Goal: Communication & Community: Answer question/provide support

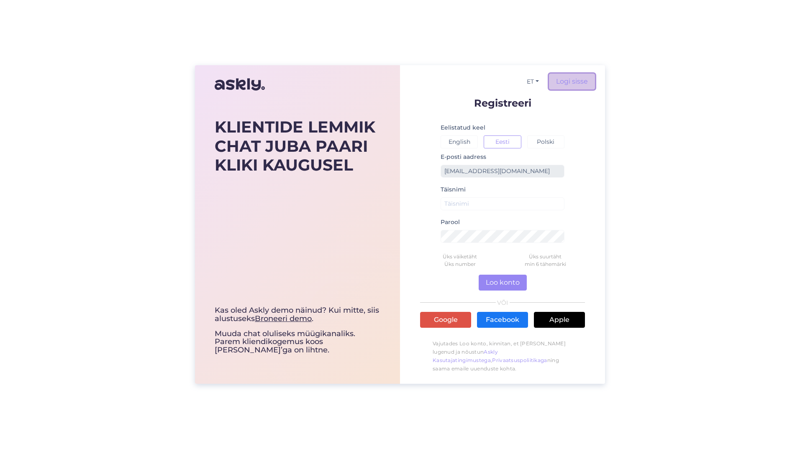
click at [570, 87] on link "Logi sisse" at bounding box center [572, 82] width 46 height 16
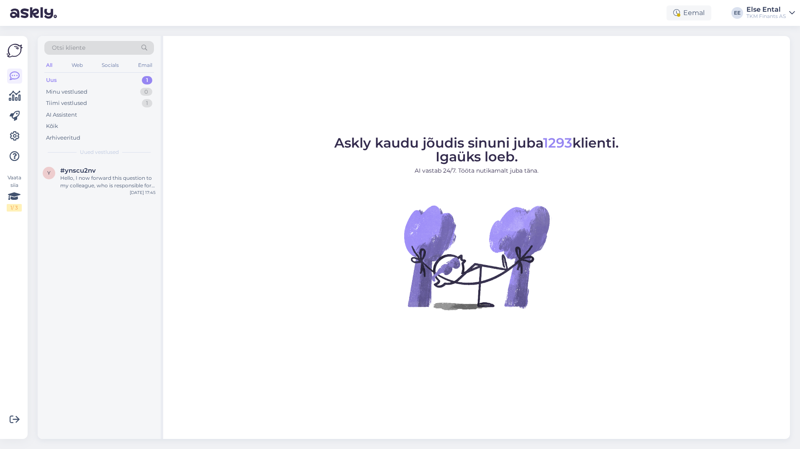
click at [67, 81] on div "Uus 1" at bounding box center [99, 80] width 110 height 12
click at [56, 79] on div "Uus" at bounding box center [51, 80] width 11 height 8
click at [78, 173] on span "#ynscu2nv" at bounding box center [78, 171] width 36 height 8
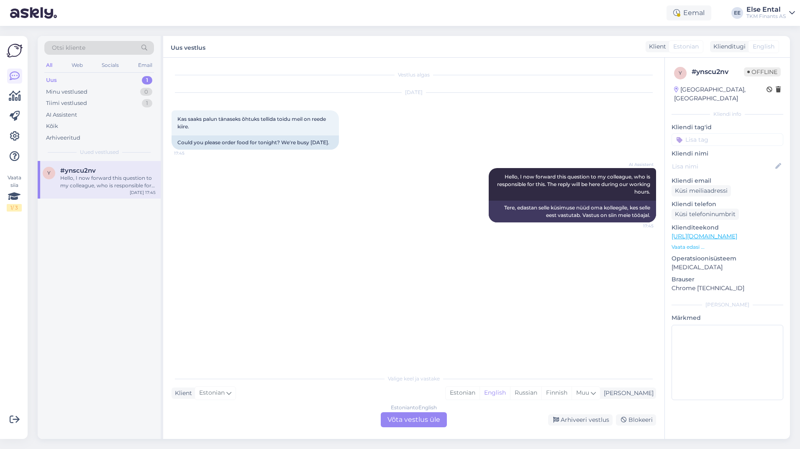
click at [422, 422] on div "Estonian to English Võta vestlus üle" at bounding box center [414, 420] width 66 height 15
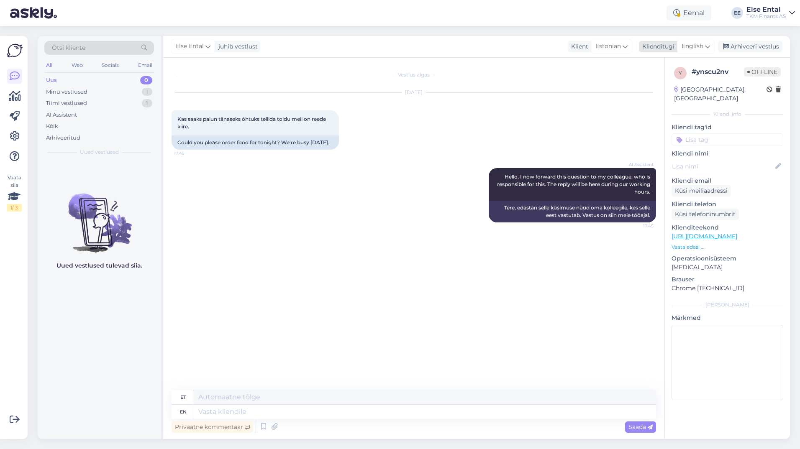
click at [703, 49] on span "English" at bounding box center [693, 46] width 22 height 9
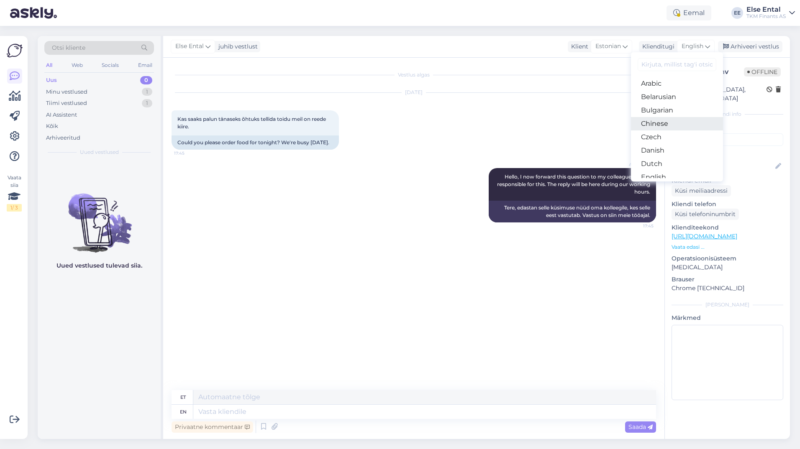
scroll to position [84, 0]
click at [670, 104] on link "Estonian" at bounding box center [677, 106] width 92 height 13
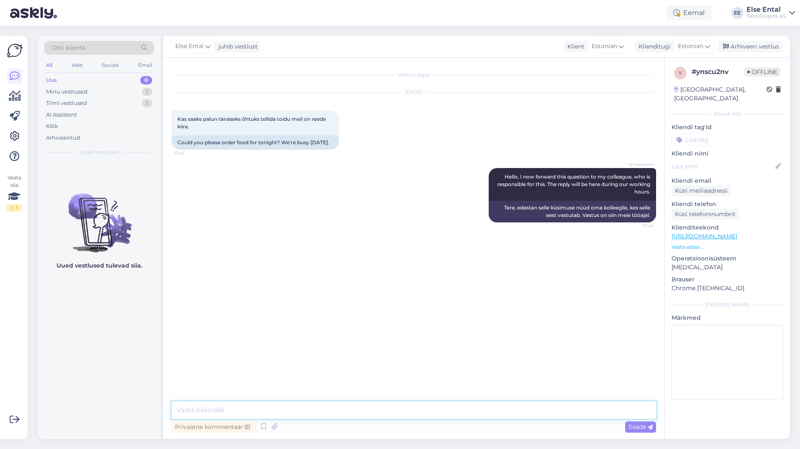
click at [277, 408] on textarea at bounding box center [414, 411] width 485 height 18
click at [363, 405] on textarea at bounding box center [414, 411] width 485 height 18
click at [264, 426] on icon at bounding box center [264, 427] width 10 height 13
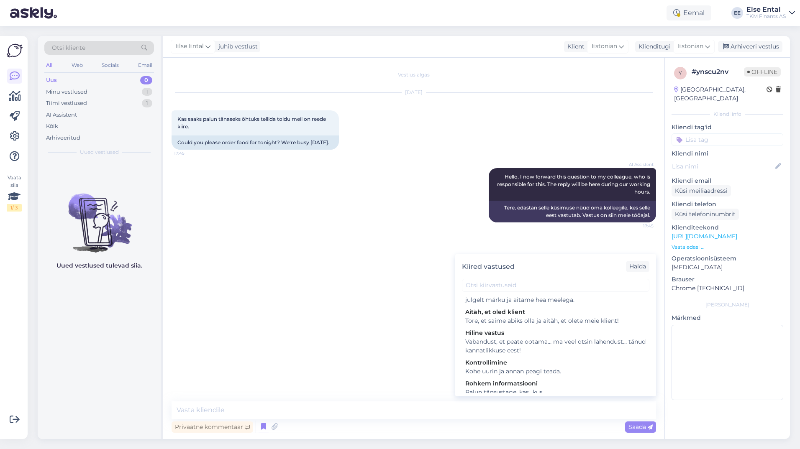
scroll to position [0, 0]
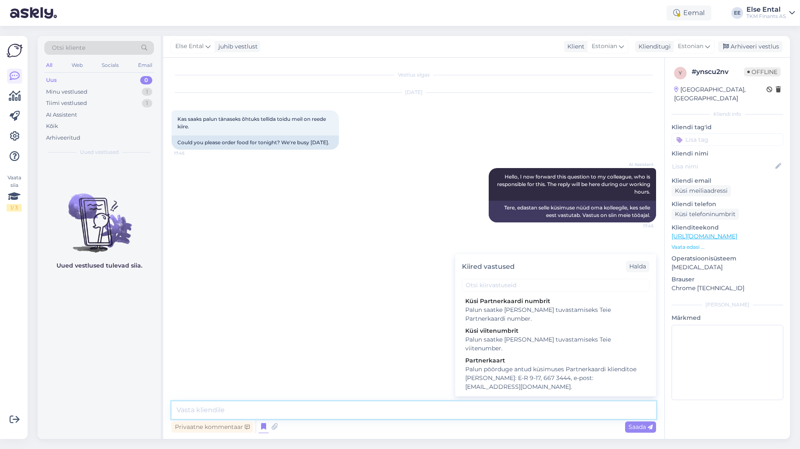
click at [350, 414] on textarea at bounding box center [414, 411] width 485 height 18
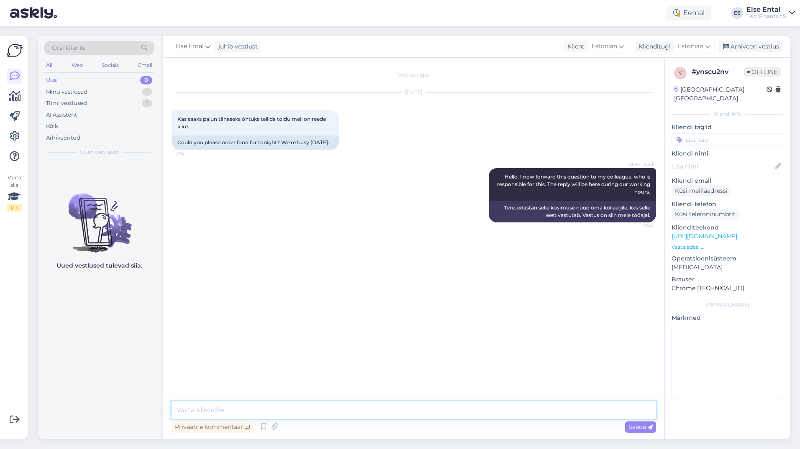
click at [350, 413] on textarea at bounding box center [414, 411] width 485 height 18
click at [212, 410] on textarea at bounding box center [414, 411] width 485 height 18
click at [211, 412] on textarea at bounding box center [414, 411] width 485 height 18
click at [249, 413] on textarea at bounding box center [414, 411] width 485 height 18
type textarea "Selveri Köögist toidu tellimiseks pöörduge"
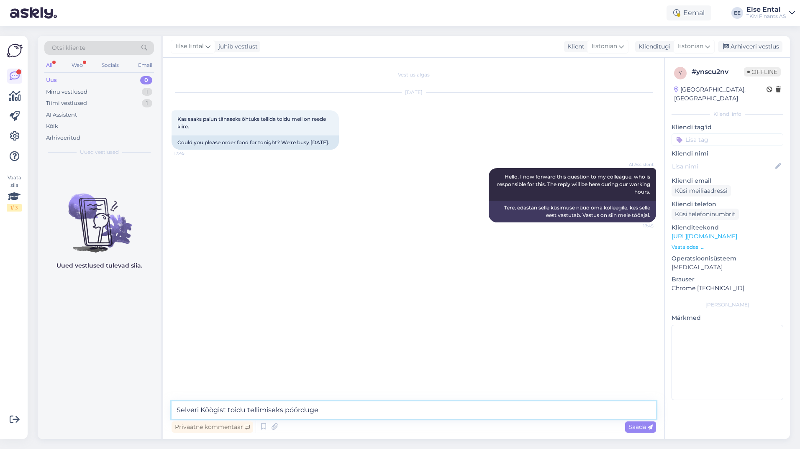
drag, startPoint x: 364, startPoint y: 410, endPoint x: 132, endPoint y: 409, distance: 232.6
click at [133, 410] on div "Otsi kliente All Web Socials Email Uus 0 Minu vestlused 1 Tiimi vestlused 1 AI …" at bounding box center [414, 237] width 752 height 403
click at [76, 60] on div "Web" at bounding box center [77, 65] width 15 height 11
click at [71, 115] on div "AI Assistent" at bounding box center [61, 115] width 31 height 8
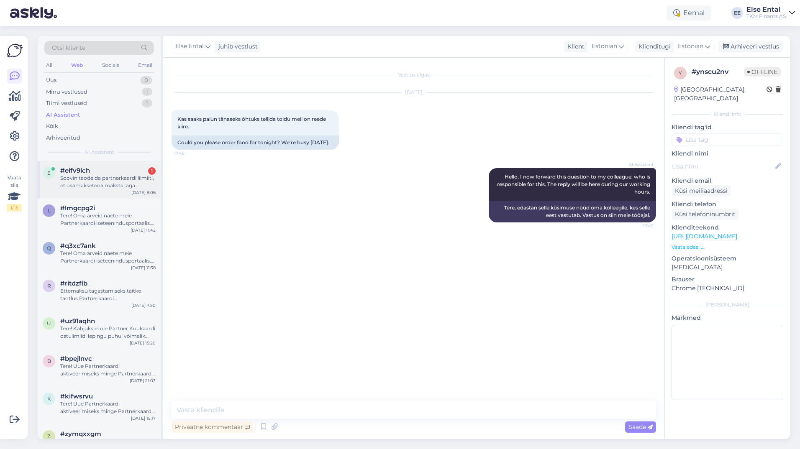
click at [84, 185] on div "Soovin taodelda partnerkaardi liimiiti, et osamaksetena maksta, aga süsteem väi…" at bounding box center [107, 181] width 95 height 15
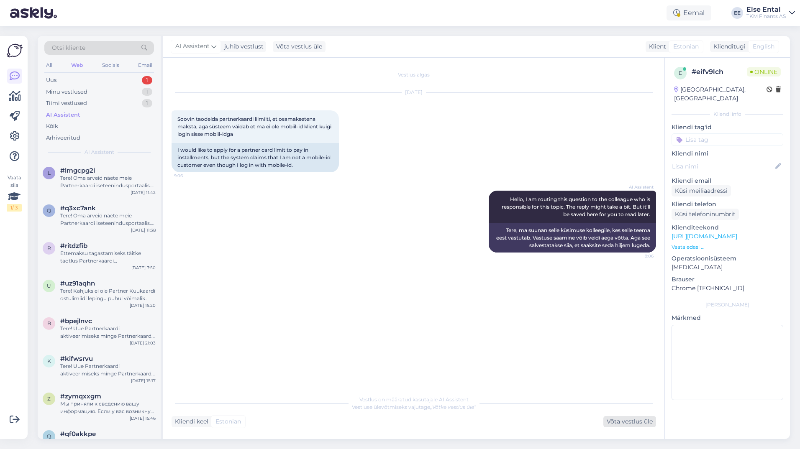
click at [619, 423] on div "Võta vestlus üle" at bounding box center [629, 421] width 53 height 11
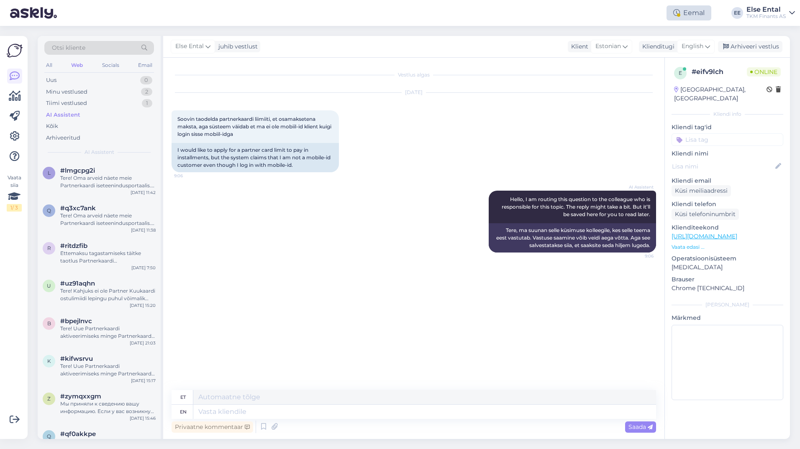
click at [694, 10] on div "Eemal" at bounding box center [689, 12] width 45 height 15
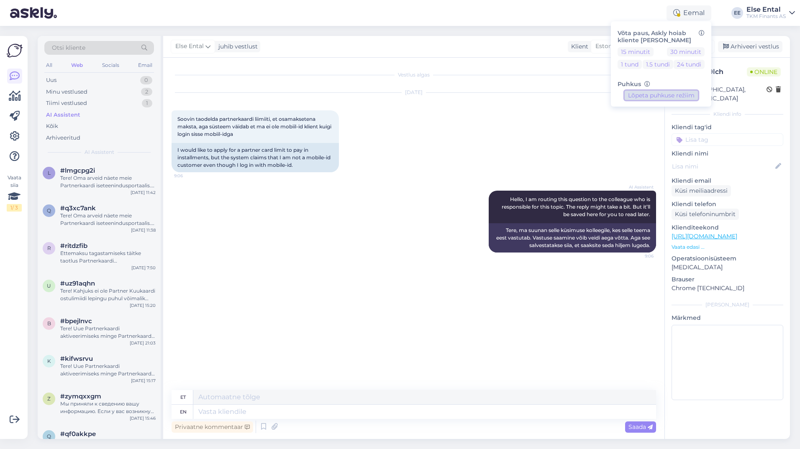
click at [647, 96] on button "Lõpeta puhkuse režiim" at bounding box center [661, 95] width 73 height 9
click at [12, 136] on icon at bounding box center [15, 136] width 10 height 10
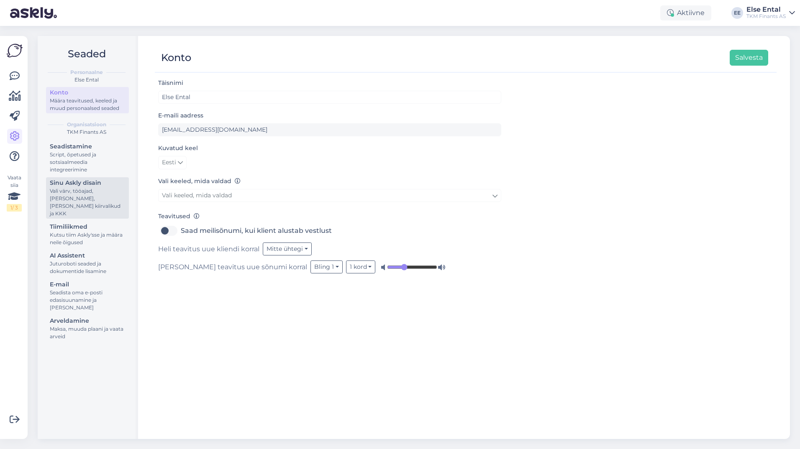
click at [67, 183] on div "Sinu Askly disain" at bounding box center [87, 183] width 75 height 9
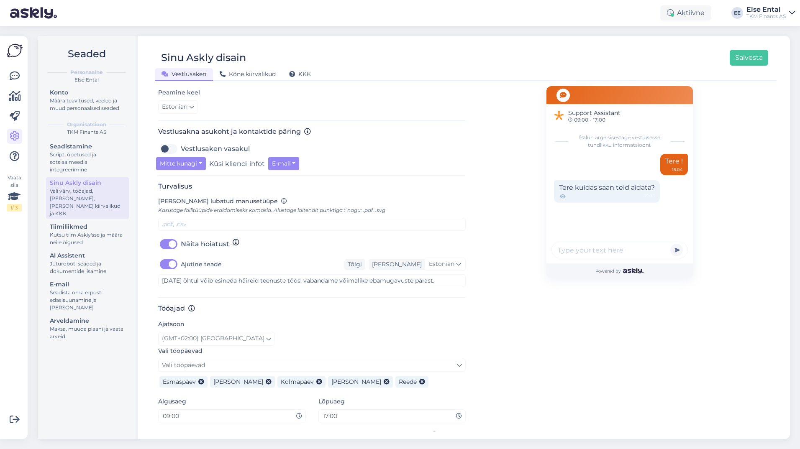
scroll to position [267, 0]
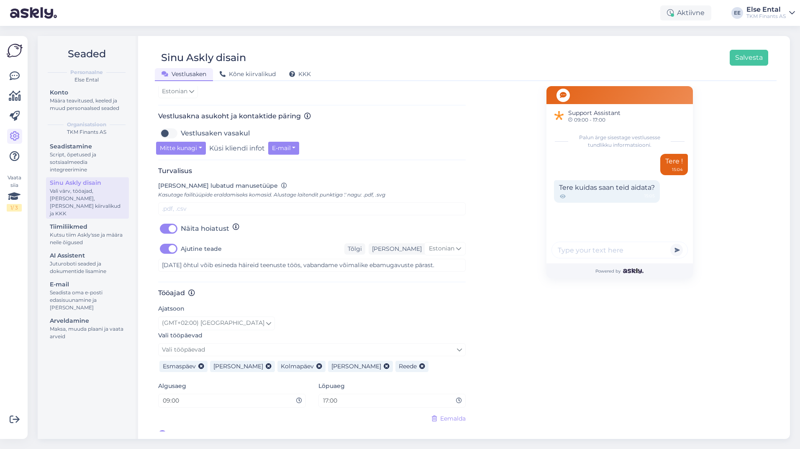
click at [181, 242] on label "Ajutine teade" at bounding box center [201, 248] width 41 height 13
click at [167, 242] on input "Ajutine teade" at bounding box center [168, 248] width 21 height 13
checkbox input "false"
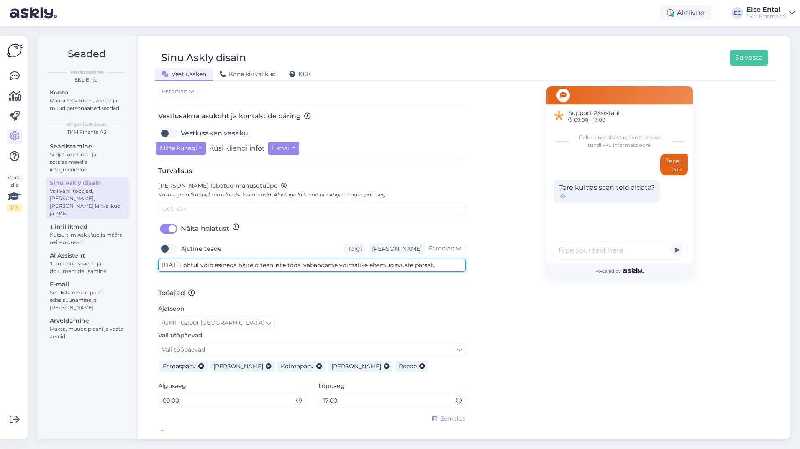
click at [222, 259] on textarea "[DATE] õhtul võib esineda häireid teenuste töös, vabandame võimalike ebamugavus…" at bounding box center [312, 265] width 308 height 13
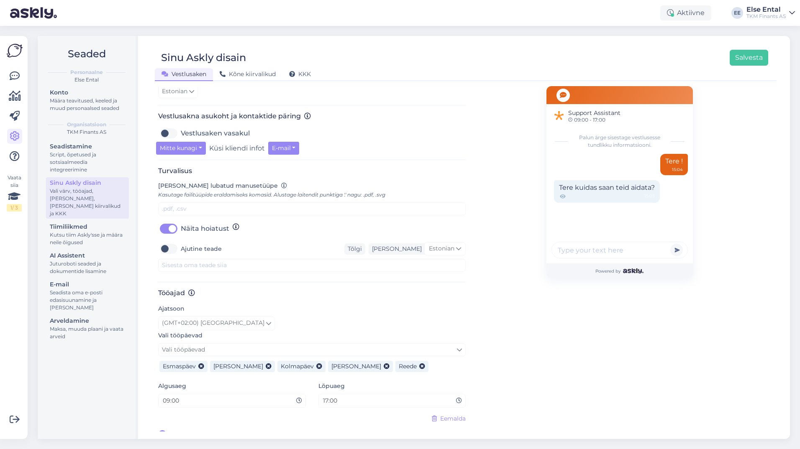
click at [405, 289] on h3 "Tööajad" at bounding box center [312, 293] width 308 height 8
click at [745, 60] on button "Salvesta" at bounding box center [749, 58] width 38 height 16
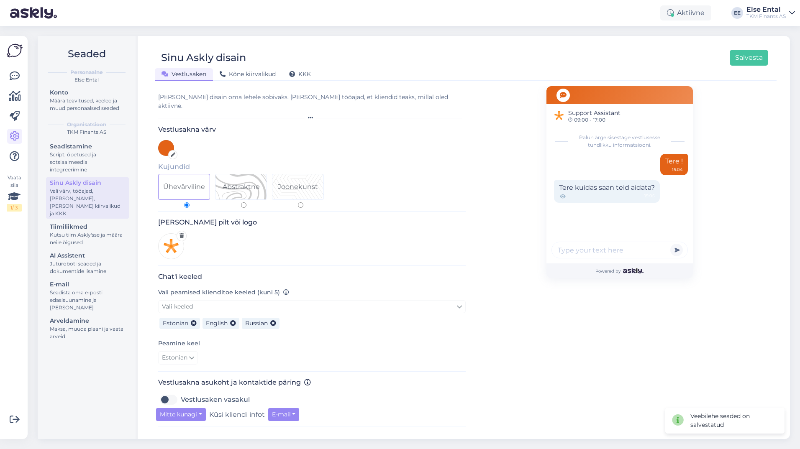
click at [59, 188] on div "Vali värv, tööajad, [PERSON_NAME], [PERSON_NAME] kiirvalikud ja KKK" at bounding box center [87, 202] width 75 height 30
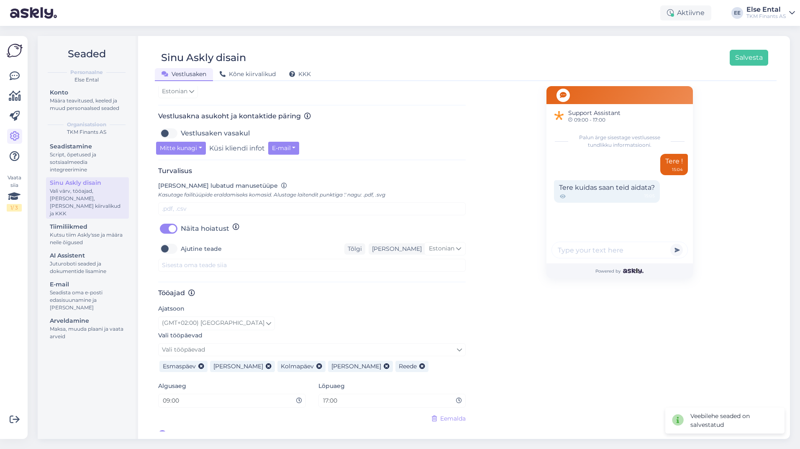
scroll to position [0, 0]
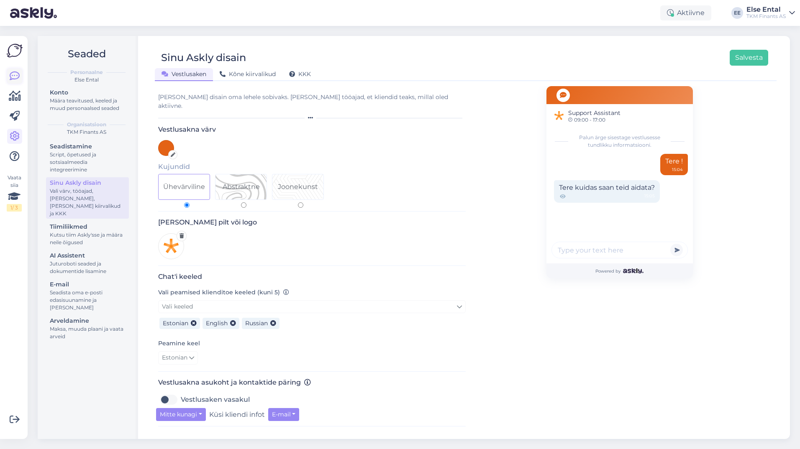
click at [14, 74] on icon at bounding box center [15, 76] width 10 height 10
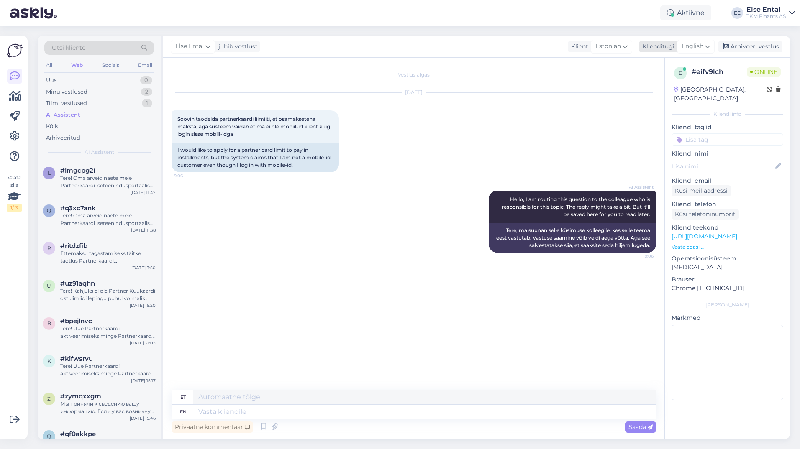
click at [690, 44] on span "English" at bounding box center [693, 46] width 22 height 9
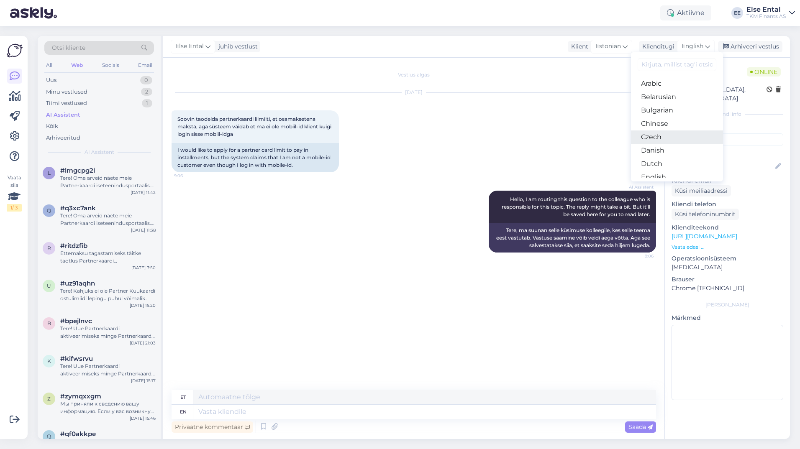
scroll to position [42, 0]
click at [671, 149] on link "Estonian" at bounding box center [677, 148] width 92 height 13
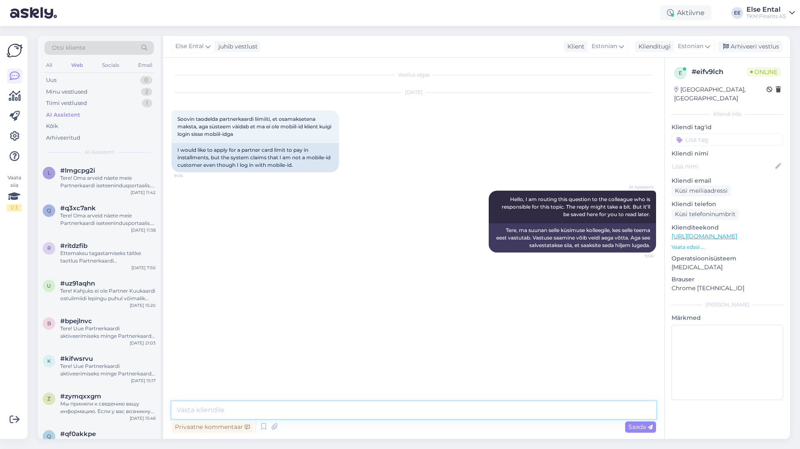
click at [336, 418] on textarea at bounding box center [414, 411] width 485 height 18
click at [337, 412] on textarea at bounding box center [414, 411] width 485 height 18
click at [263, 426] on icon at bounding box center [264, 427] width 10 height 13
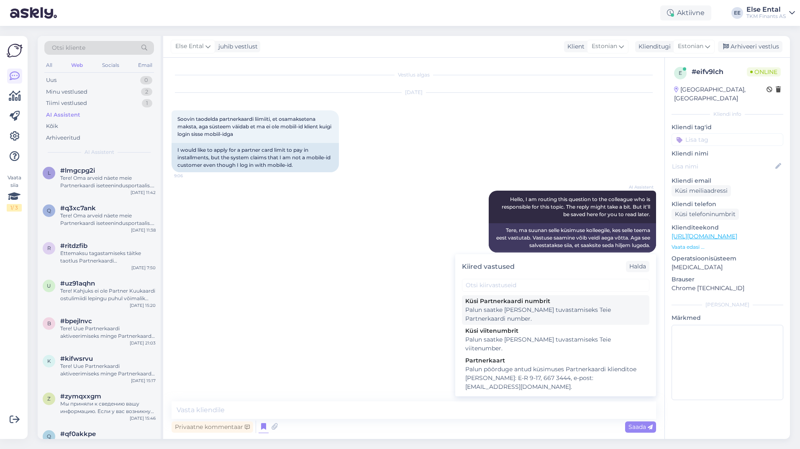
click at [572, 313] on div "Palun saatke [PERSON_NAME] tuvastamiseks Teie Partnerkaardi number." at bounding box center [555, 315] width 181 height 18
type textarea "Palun saatke [PERSON_NAME] tuvastamiseks Teie Partnerkaardi number."
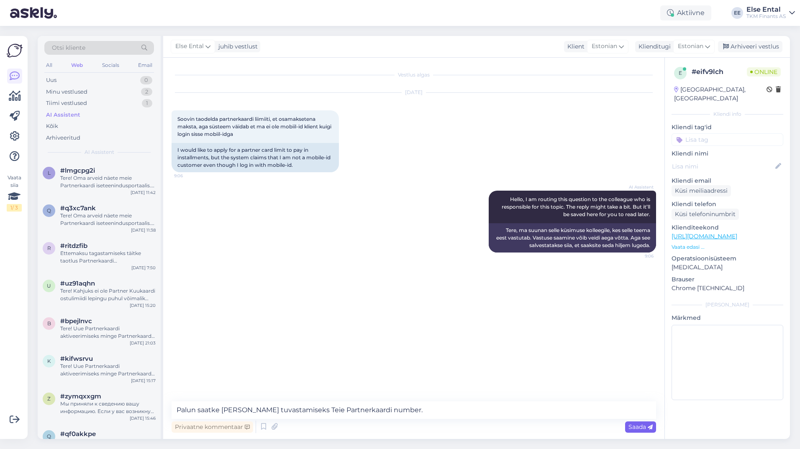
click at [638, 429] on span "Saada" at bounding box center [640, 427] width 24 height 8
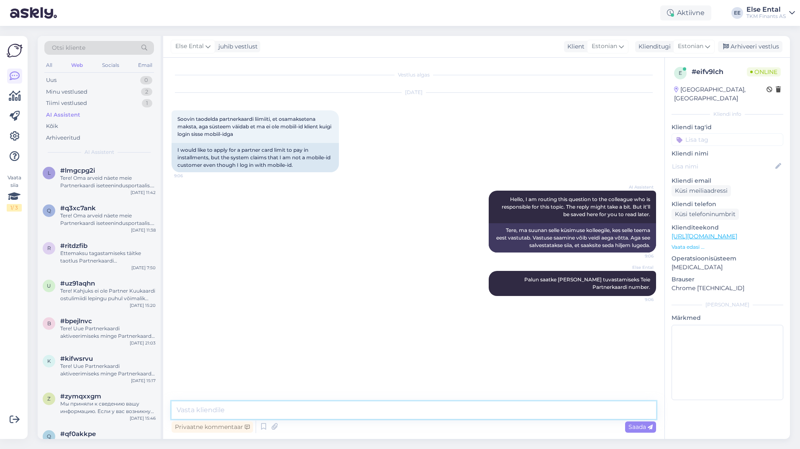
click at [274, 411] on textarea at bounding box center [414, 411] width 485 height 18
click at [418, 408] on textarea at bounding box center [414, 411] width 485 height 18
click at [242, 413] on textarea at bounding box center [414, 411] width 485 height 18
click at [71, 102] on div "Tiimi vestlused" at bounding box center [66, 103] width 41 height 8
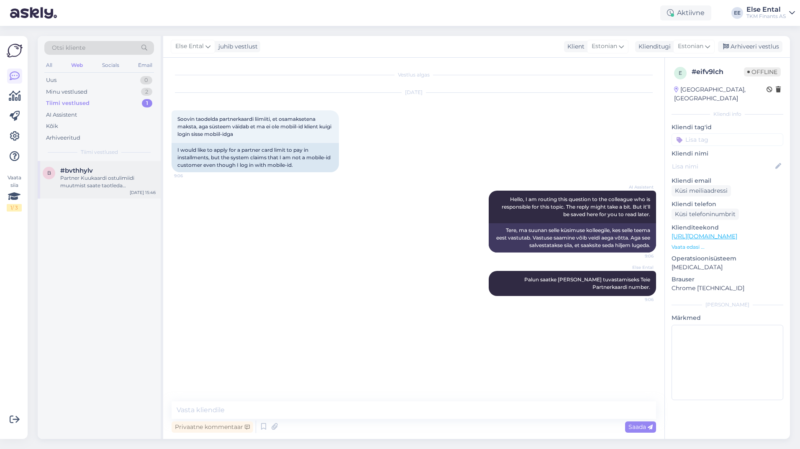
click at [91, 183] on div "Partner Kuukaardi ostulimiidi muutmist saate taotleda Partnerkaardi iseteenindu…" at bounding box center [107, 181] width 95 height 15
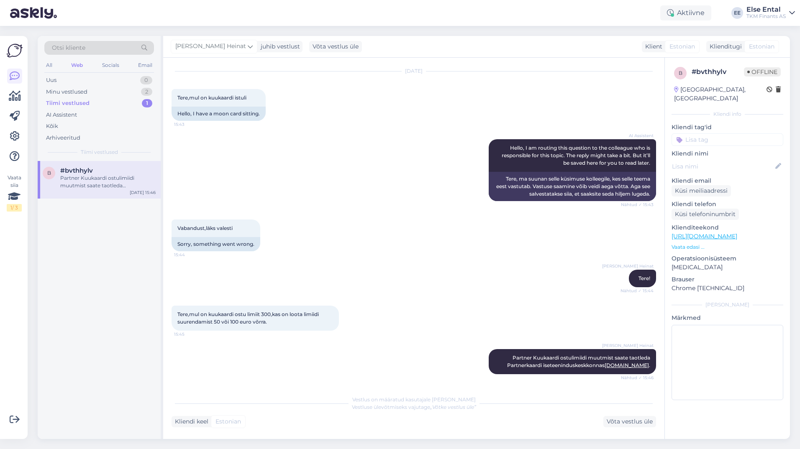
scroll to position [0, 0]
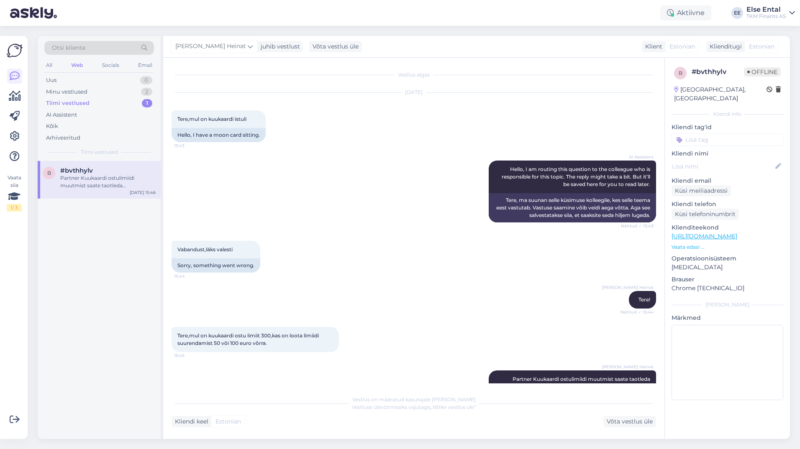
click at [100, 175] on div "Partner Kuukaardi ostulimiidi muutmist saate taotleda Partnerkaardi iseteenindu…" at bounding box center [107, 181] width 95 height 15
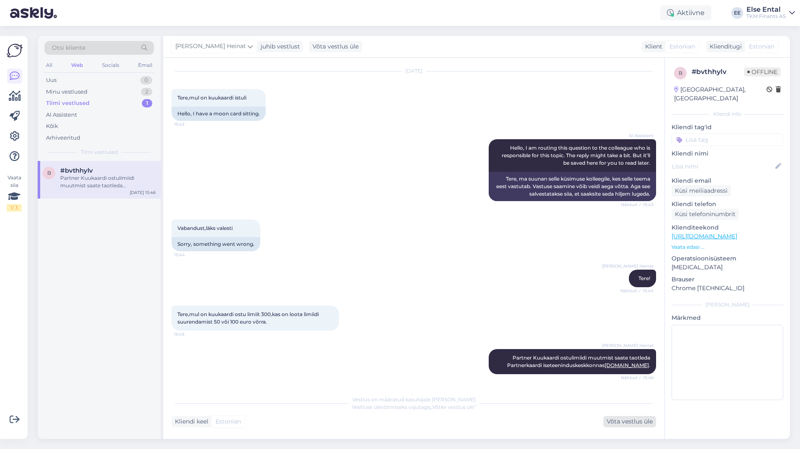
click at [628, 418] on div "Võta vestlus üle" at bounding box center [629, 421] width 53 height 11
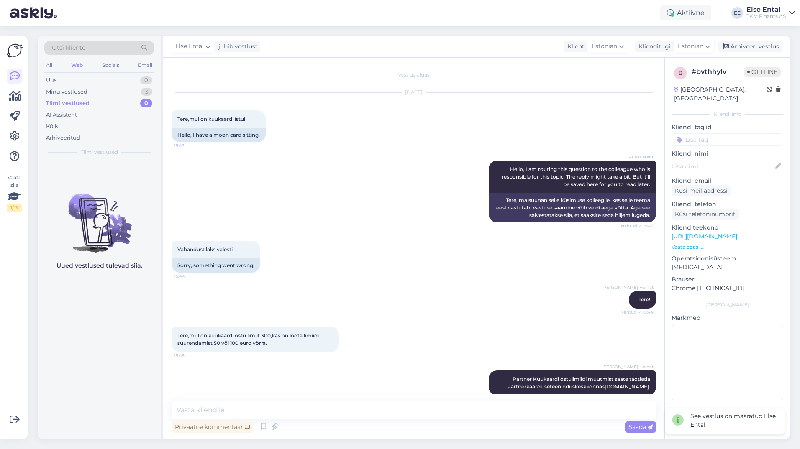
scroll to position [18, 0]
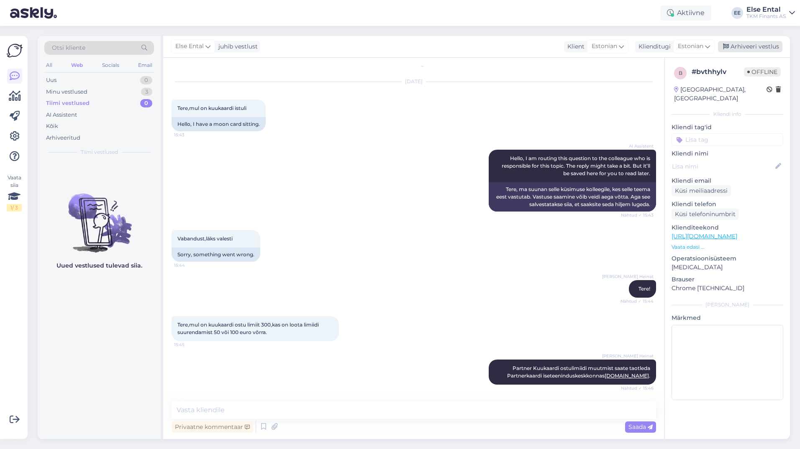
click at [738, 46] on div "Arhiveeri vestlus" at bounding box center [750, 46] width 64 height 11
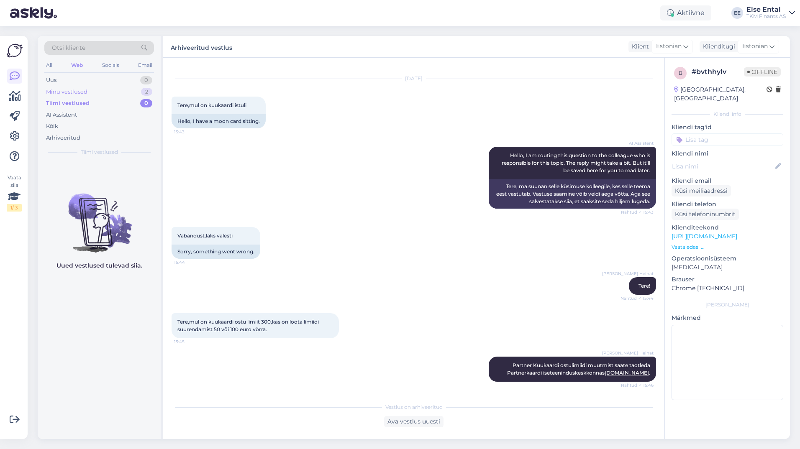
click at [71, 90] on div "Minu vestlused" at bounding box center [66, 92] width 41 height 8
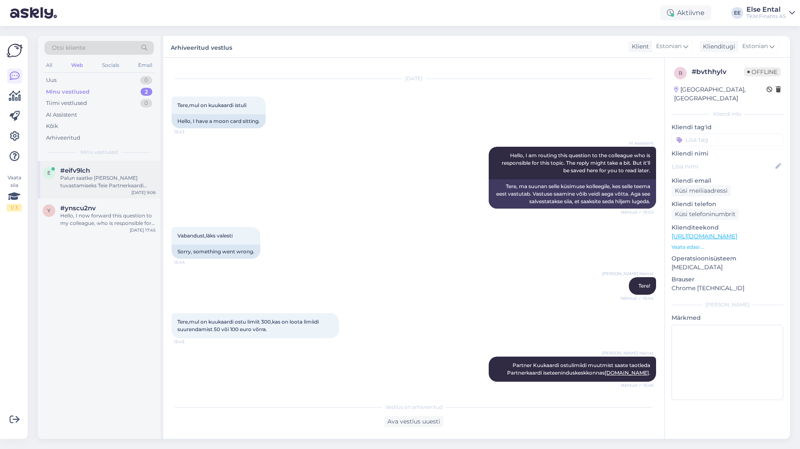
click at [113, 179] on div "Palun saatke [PERSON_NAME] tuvastamiseks Teie Partnerkaardi number." at bounding box center [107, 181] width 95 height 15
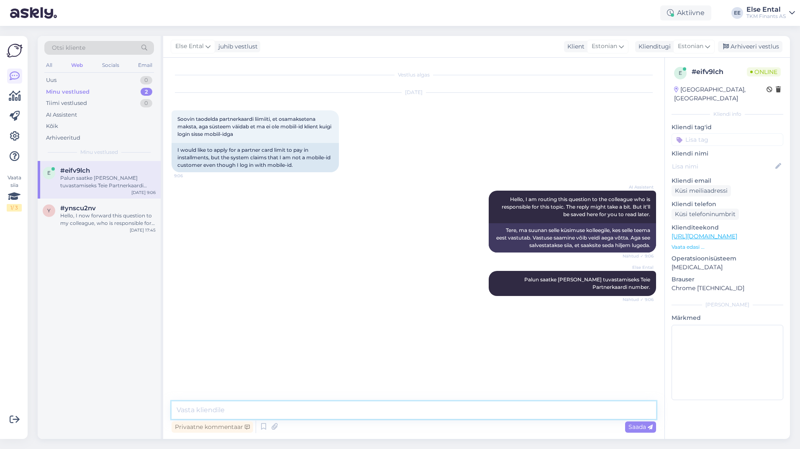
click at [252, 414] on textarea at bounding box center [414, 411] width 485 height 18
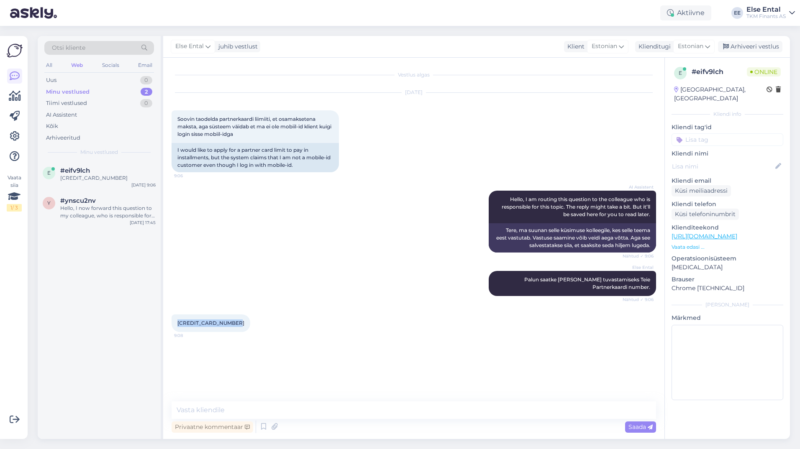
drag, startPoint x: 235, startPoint y: 325, endPoint x: 177, endPoint y: 322, distance: 57.8
click at [177, 322] on div "9233 6600 4088 7508 9:08" at bounding box center [211, 324] width 79 height 18
drag, startPoint x: 177, startPoint y: 322, endPoint x: 185, endPoint y: 324, distance: 8.2
copy span "[CREDIT_CARD_NUMBER]"
click at [298, 290] on div "Else Ental Palun saatke [PERSON_NAME] tuvastamiseks Teie Partnerkaardi number. …" at bounding box center [414, 284] width 485 height 44
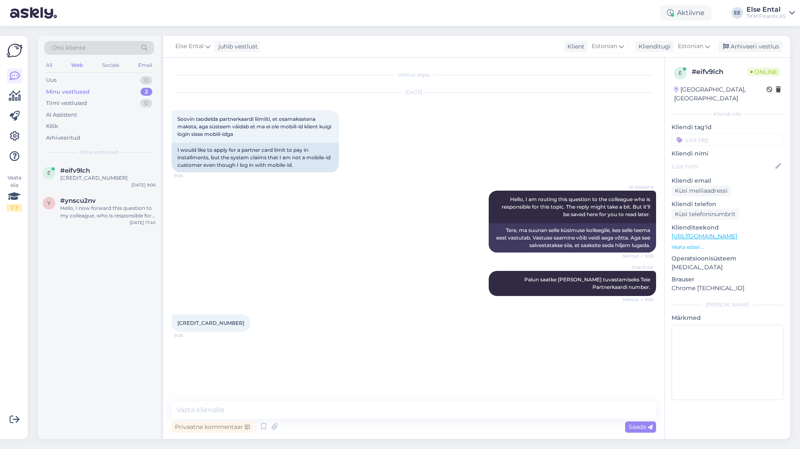
click at [122, 418] on div "e #eifv9lch [CREDIT_CARD_NUMBER] [DATE] 9:06 y #ynscu2nv Hello, I now forward t…" at bounding box center [99, 300] width 123 height 278
click at [215, 418] on textarea at bounding box center [414, 411] width 485 height 18
click at [237, 408] on textarea "Aitäh! Uurime" at bounding box center [414, 411] width 485 height 18
click at [223, 410] on textarea "Aitäh! Uurime asjaolusid" at bounding box center [414, 411] width 485 height 18
click at [311, 415] on textarea "Aitäh! Uurime veateate asjaolusid" at bounding box center [414, 411] width 485 height 18
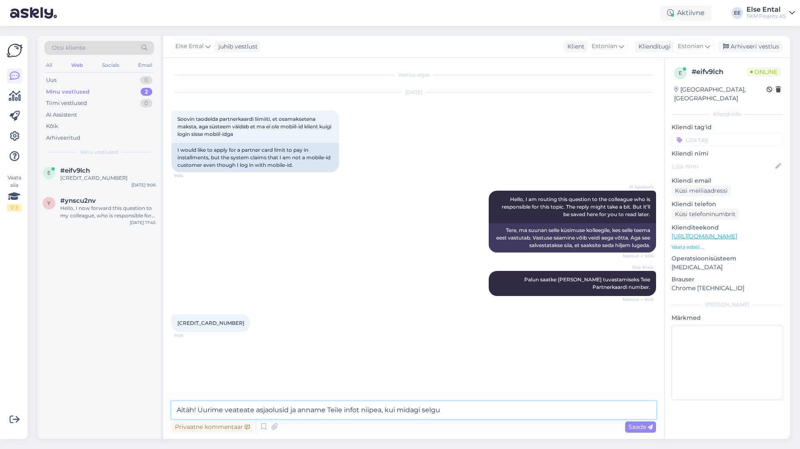
type textarea "Aitäh! Uurime veateate asjaolusid ja anname Teile infot niipea, kui midagi selg…"
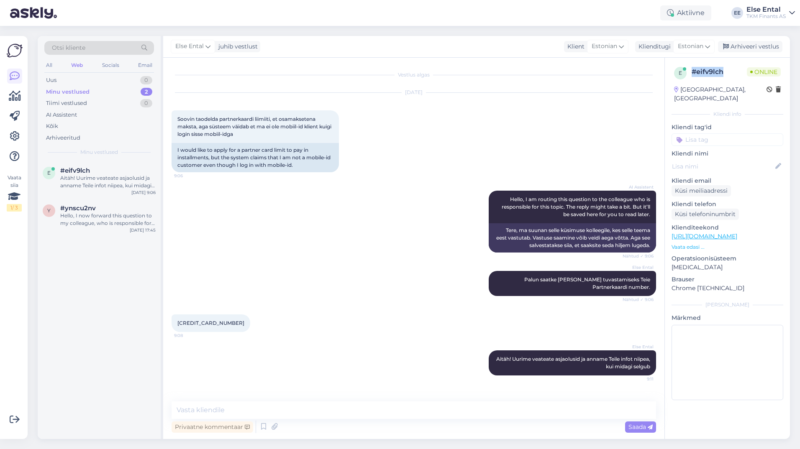
drag, startPoint x: 726, startPoint y: 71, endPoint x: 693, endPoint y: 74, distance: 33.2
click at [693, 74] on div "# eifv9lch" at bounding box center [719, 72] width 55 height 10
copy div "# eifv9lch"
drag, startPoint x: 254, startPoint y: 137, endPoint x: 281, endPoint y: 121, distance: 31.9
click at [281, 121] on div "Soovin taodelda partnerkaardi liimiiti, et osamaksetena maksta, aga süsteem väi…" at bounding box center [255, 126] width 167 height 33
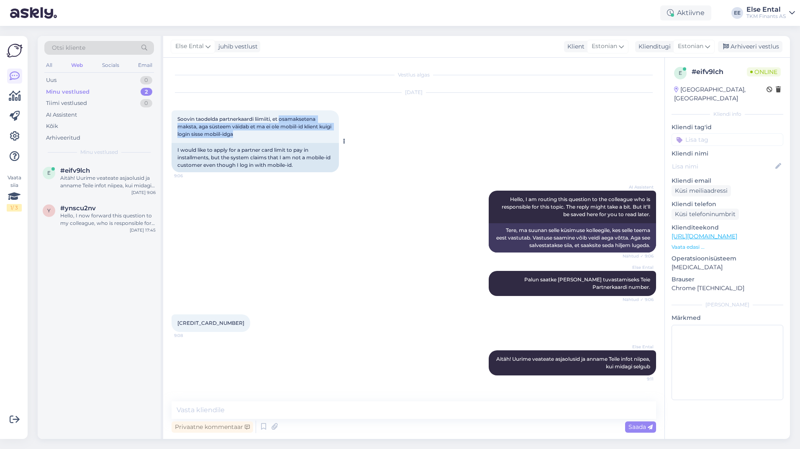
copy span "osamaksetena maksta, aga süsteem väidab et ma ei ole mobiil-id klient kuigi log…"
click at [251, 406] on textarea at bounding box center [414, 411] width 485 height 18
click at [242, 413] on textarea at bounding box center [414, 411] width 485 height 18
click at [252, 410] on textarea at bounding box center [414, 411] width 485 height 18
drag, startPoint x: 250, startPoint y: 408, endPoint x: 153, endPoint y: 397, distance: 97.7
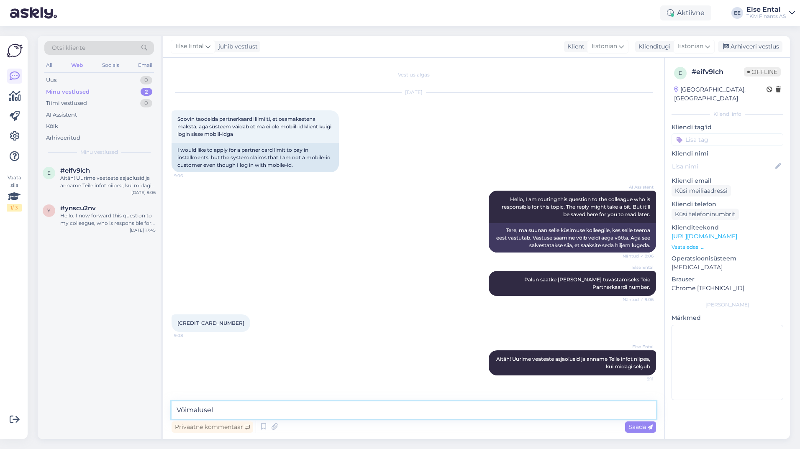
click at [153, 397] on div "Otsi kliente All Web Socials Email Uus 0 Minu vestlused 2 Tiimi vestlused 0 AI …" at bounding box center [414, 237] width 752 height 403
click at [298, 411] on textarea "[PERSON_NAME] ei suutnud me süsteemidest tehnilist tõrget" at bounding box center [414, 411] width 485 height 18
click at [389, 408] on textarea "[PERSON_NAME] ei suutnud me süsteemidest ühtegi tehnilist tõrget" at bounding box center [414, 411] width 485 height 18
click at [448, 416] on textarea "[PERSON_NAME] ei suutnud me süsteemidest ühtegi tehnilist tõrget tuvastada" at bounding box center [414, 411] width 485 height 18
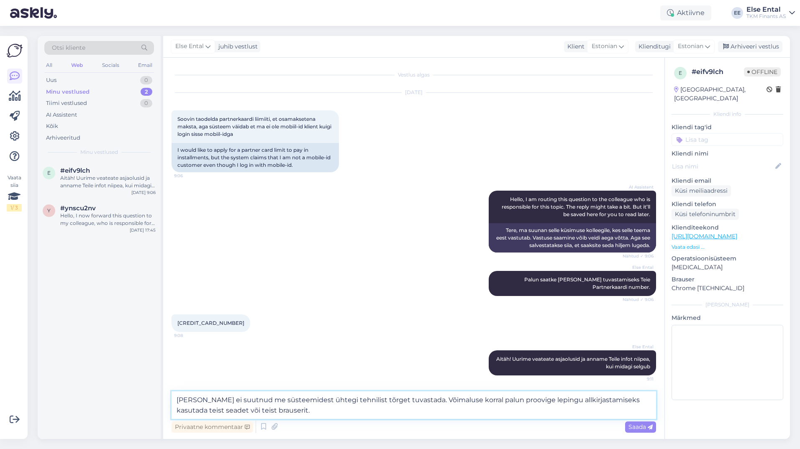
click at [290, 413] on textarea "[PERSON_NAME] ei suutnud me süsteemidest ühtegi tehnilist tõrget tuvastada. Või…" at bounding box center [414, 406] width 485 height 28
click at [276, 410] on textarea "[PERSON_NAME] ei suutnud me süsteemidest ühtegi tehnilist tõrget tuvastada. Või…" at bounding box center [414, 406] width 485 height 28
click at [277, 410] on textarea "[PERSON_NAME] ei suutnud me süsteemidest ühtegi tehnilist tõrget tuvastada. Või…" at bounding box center [414, 406] width 485 height 28
click at [275, 411] on textarea "[PERSON_NAME] ei suutnud me süsteemidest ühtegi tehnilist tõrget tuvastada. Või…" at bounding box center [414, 406] width 485 height 28
click at [297, 412] on textarea "[PERSON_NAME] ei suutnud me süsteemidest ühtegi tehnilist tõrget tuvastada. Või…" at bounding box center [414, 406] width 485 height 28
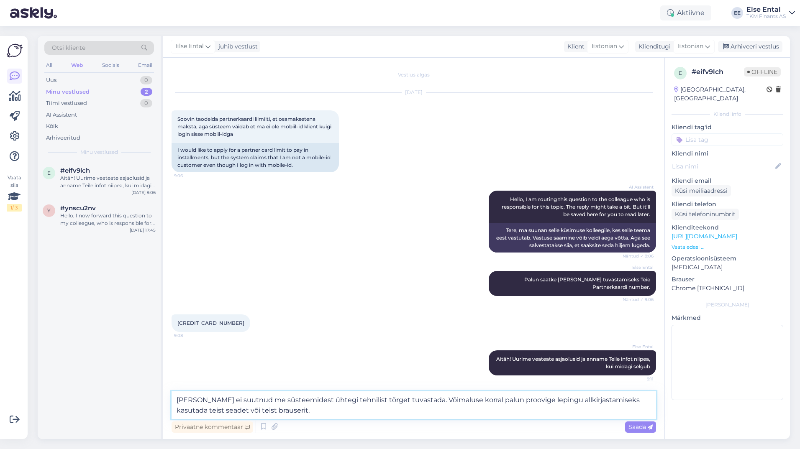
click at [281, 413] on textarea "[PERSON_NAME] ei suutnud me süsteemidest ühtegi tehnilist tõrget tuvastada. Või…" at bounding box center [414, 406] width 485 height 28
drag, startPoint x: 248, startPoint y: 402, endPoint x: 208, endPoint y: 400, distance: 39.8
click at [208, 400] on textarea "[PERSON_NAME] ei suutnud me süsteemidest ühtegi tehnilist tõrget tuvastada. Või…" at bounding box center [414, 406] width 485 height 28
drag, startPoint x: 398, startPoint y: 400, endPoint x: 368, endPoint y: 403, distance: 30.3
click at [368, 403] on textarea "Hetkel ei tuvastatud süsteemidest ühtegi tehnilist tõrget tuvastada. Võimaluse …" at bounding box center [414, 406] width 485 height 28
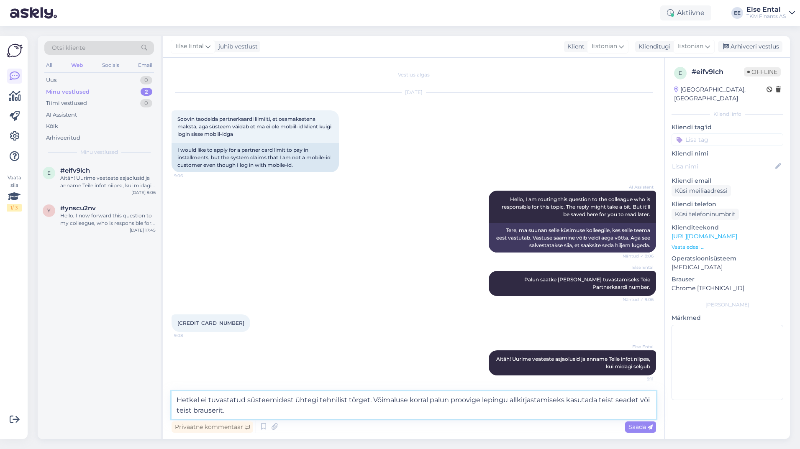
click at [257, 410] on textarea "Hetkel ei tuvastatud süsteemidest ühtegi tehnilist tõrget. Võimaluse korral pal…" at bounding box center [414, 406] width 485 height 28
click at [247, 403] on textarea "Hetkel ei tuvastatud süsteemidest ühtegi tehnilist tõrget. Võimaluse korral pal…" at bounding box center [414, 406] width 485 height 28
click at [459, 401] on textarea "Hetkel ei tuvastatud infosüsteemidest ühtegi tehnilist tõrget. Võimaluse korral…" at bounding box center [414, 406] width 485 height 28
click at [508, 402] on textarea "Hetkel ei tuvastatud infosüsteemidest ühtegi tehnilist tõrget. Võimaluse korral…" at bounding box center [414, 406] width 485 height 28
click at [288, 410] on textarea "Hetkel ei tuvastatud infosüsteemidest ühtegi tehnilist tõrget. Võimaluse korral…" at bounding box center [414, 406] width 485 height 28
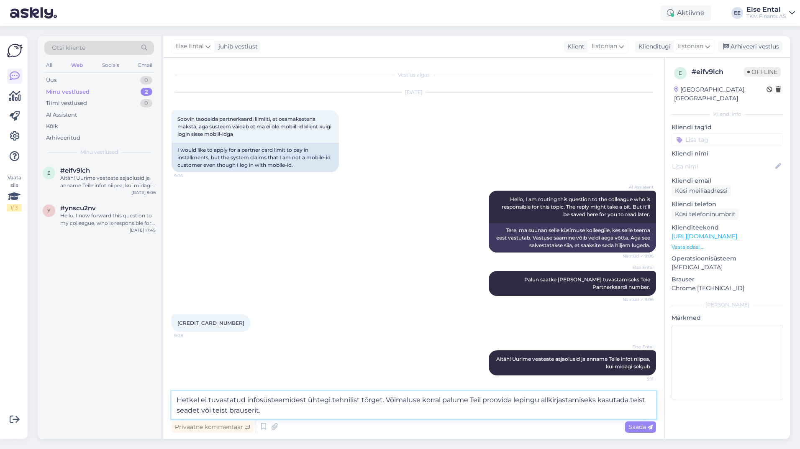
drag, startPoint x: 629, startPoint y: 401, endPoint x: 601, endPoint y: 402, distance: 28.0
click at [601, 402] on textarea "Hetkel ei tuvastatud infosüsteemidest ühtegi tehnilist tõrget. Võimaluse korral…" at bounding box center [414, 406] width 485 height 28
click at [618, 406] on textarea "Hetkel ei tuvastatud infosüsteemidest ühtegi tehnilist tõrget. Võimaluse korral…" at bounding box center [414, 406] width 485 height 28
drag, startPoint x: 628, startPoint y: 400, endPoint x: 595, endPoint y: 401, distance: 33.5
click at [595, 401] on textarea "Hetkel ei tuvastatud infosüsteemidest ühtegi tehnilist tõrget. Võimaluse korral…" at bounding box center [414, 406] width 485 height 28
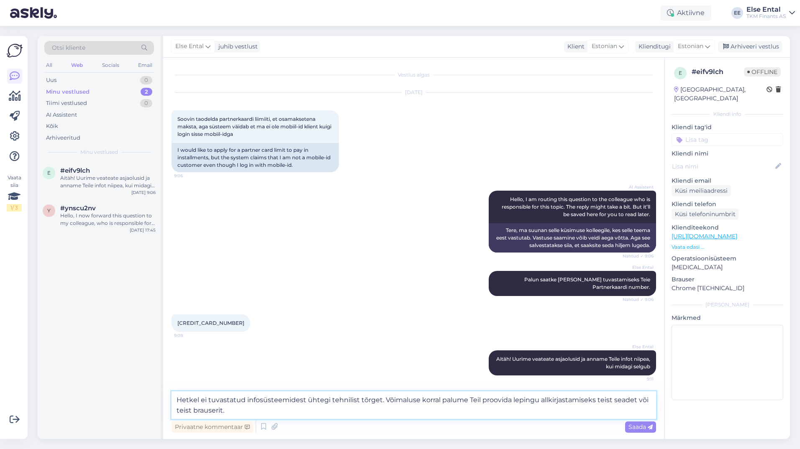
click at [233, 409] on textarea "Hetkel ei tuvastatud infosüsteemidest ühtegi tehnilist tõrget. Võimaluse korral…" at bounding box center [414, 406] width 485 height 28
type textarea "Hetkel ei tuvastatud infosüsteemidest ühtegi tehnilist tõrget. Võimaluse korral…"
click at [641, 430] on span "Saada" at bounding box center [640, 427] width 24 height 8
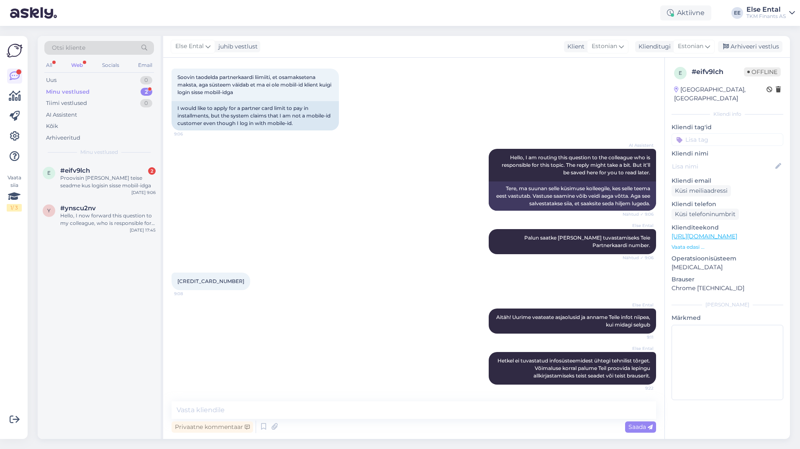
scroll to position [131, 0]
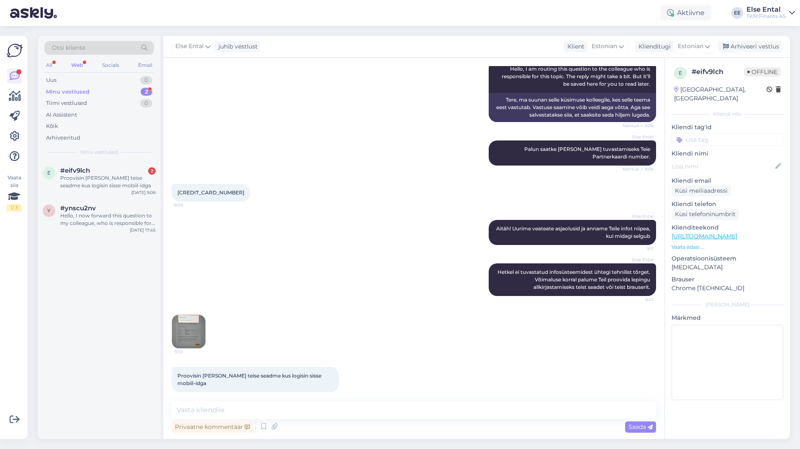
click at [67, 86] on div "Minu vestlused 2" at bounding box center [99, 92] width 110 height 12
click at [93, 180] on div "Proovisin [PERSON_NAME] teise seadme kus logisin sisse mobiil-idga" at bounding box center [107, 181] width 95 height 15
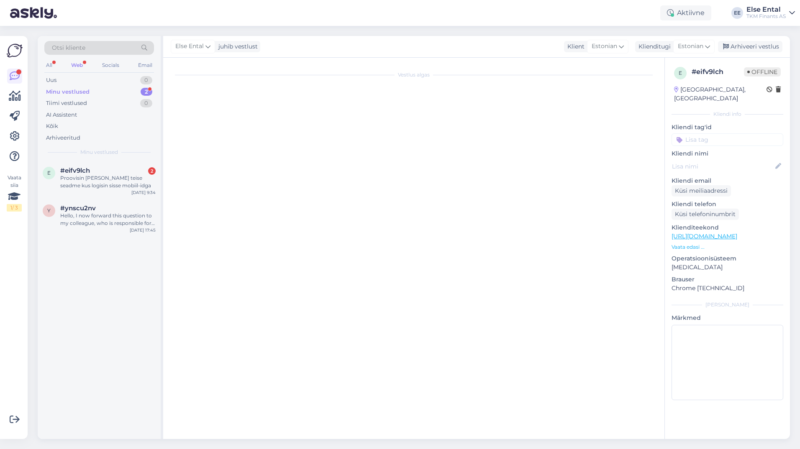
scroll to position [78, 0]
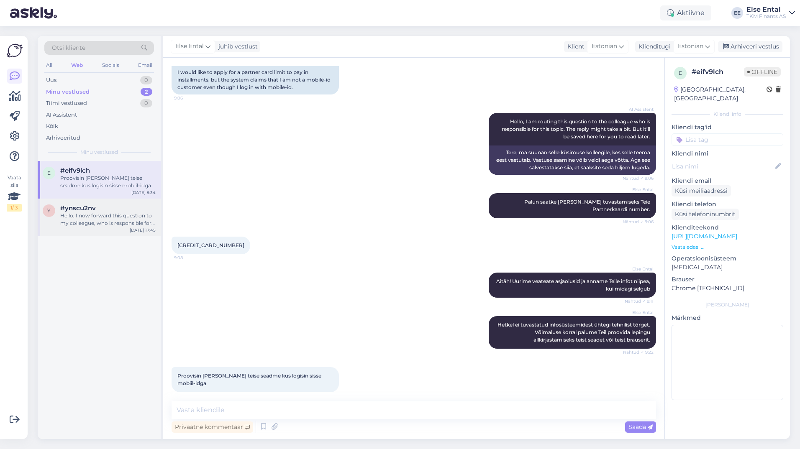
click at [79, 204] on div "y #ynscu2nv Hello, I now forward this question to my colleague, who is responsi…" at bounding box center [99, 218] width 123 height 38
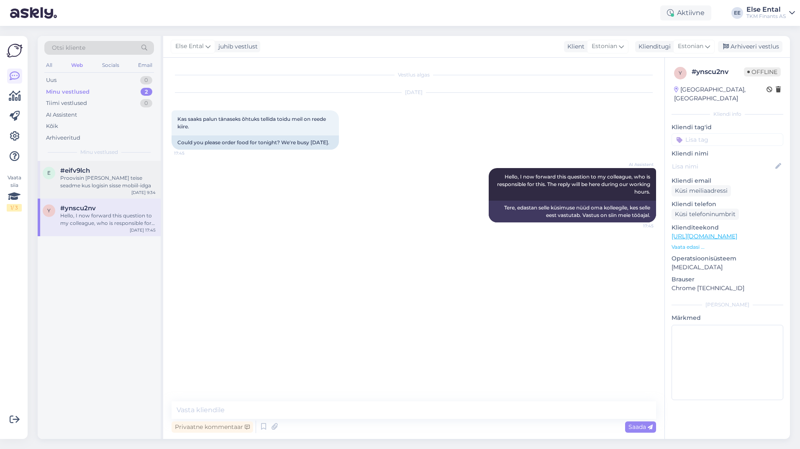
click at [104, 191] on div "e #eifv9lch Proovisin [PERSON_NAME] teise seadme kus logisin sisse mobiil-idga …" at bounding box center [99, 180] width 123 height 38
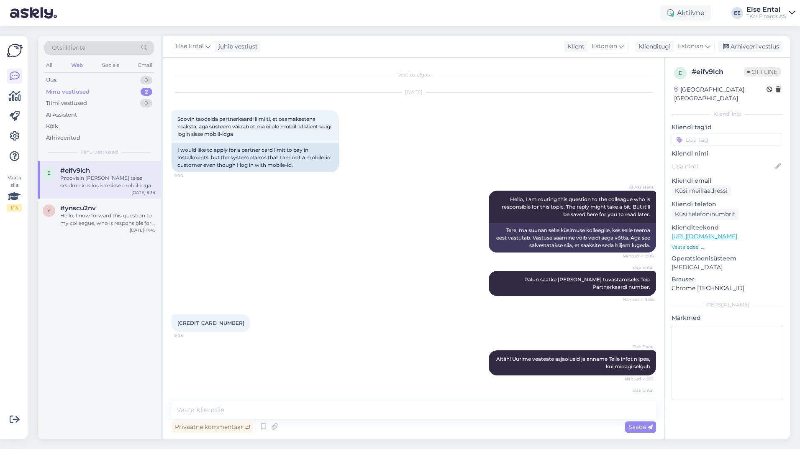
scroll to position [78, 0]
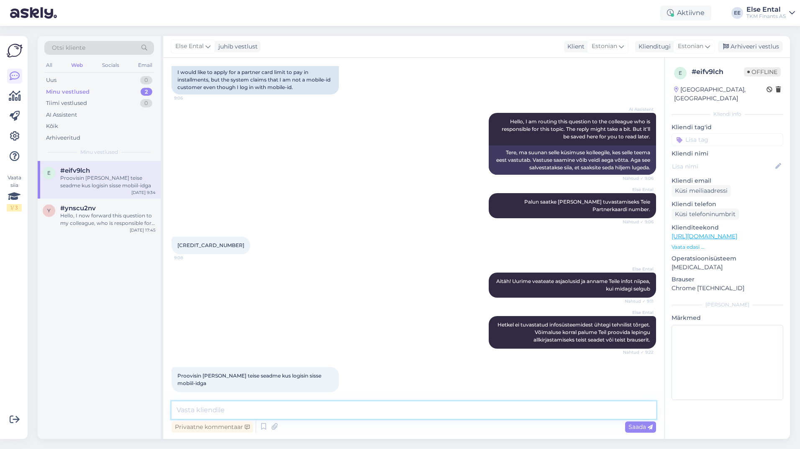
click at [256, 411] on textarea at bounding box center [414, 411] width 485 height 18
click at [230, 410] on textarea at bounding box center [414, 411] width 485 height 18
click at [214, 411] on textarea "Näeme, et endiselt ei õnnestu lepingu" at bounding box center [414, 411] width 485 height 18
click at [350, 415] on textarea "Näeme, et kahjuks endiselt ei õnnestu lepingu" at bounding box center [414, 411] width 485 height 18
click at [215, 410] on textarea "Näeme, et kahjuks endiselt ei õnnestu lepingu allkirjastamine. Uurime veel võim…" at bounding box center [414, 411] width 485 height 18
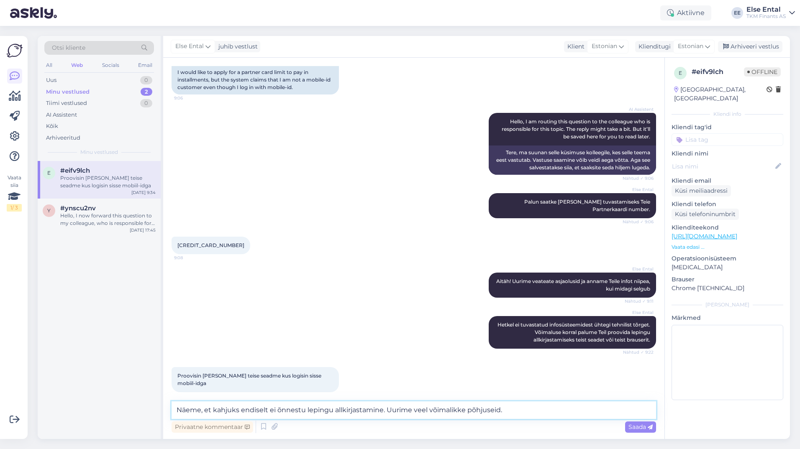
click at [214, 413] on textarea "Näeme, et kahjuks endiselt ei õnnestu lepingu allkirjastamine. Uurime veel võim…" at bounding box center [414, 411] width 485 height 18
click at [536, 415] on textarea "Näeme, et Teil kahjuks endiselt ei õnnestu lepingu allkirjastamine. Uurime veel…" at bounding box center [414, 411] width 485 height 18
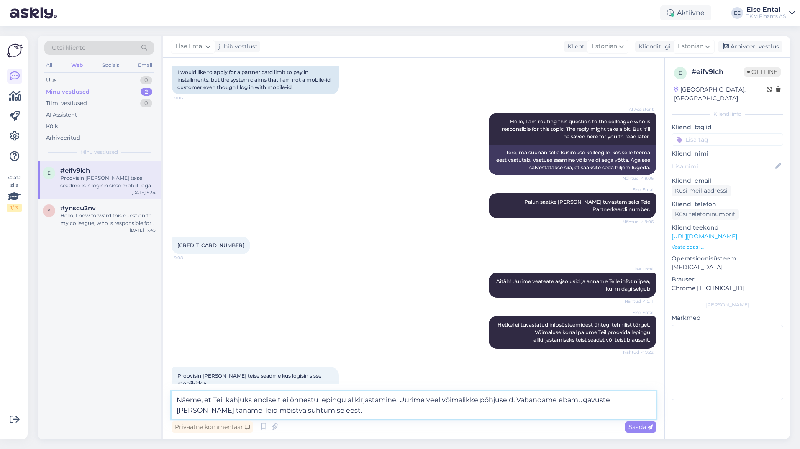
click at [326, 415] on textarea "Näeme, et Teil kahjuks endiselt ei õnnestu lepingu allkirjastamine. Uurime veel…" at bounding box center [414, 406] width 485 height 28
type textarea "Näeme, et Teil kahjuks endiselt ei õnnestu lepingu allkirjastamine. Uurime veel…"
click at [637, 427] on span "Saada" at bounding box center [640, 427] width 24 height 8
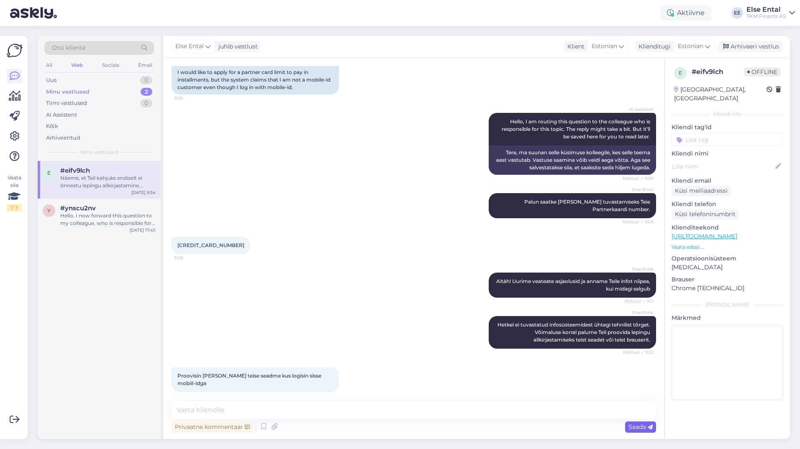
scroll to position [136, 0]
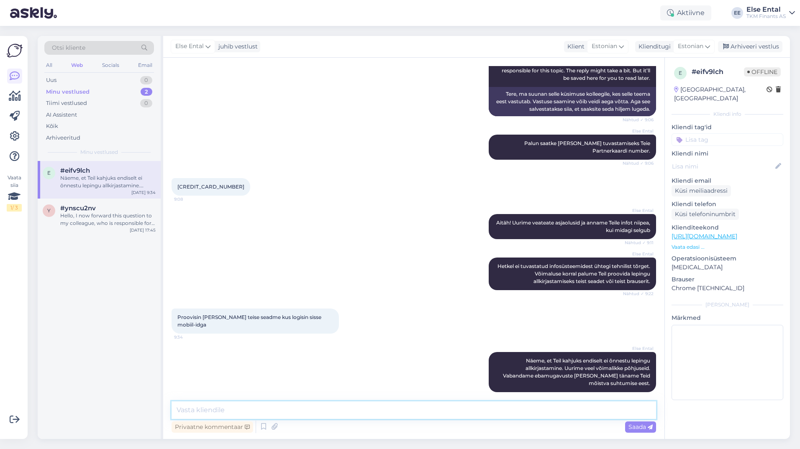
click at [312, 405] on textarea at bounding box center [414, 411] width 485 height 18
